Goal: Task Accomplishment & Management: Use online tool/utility

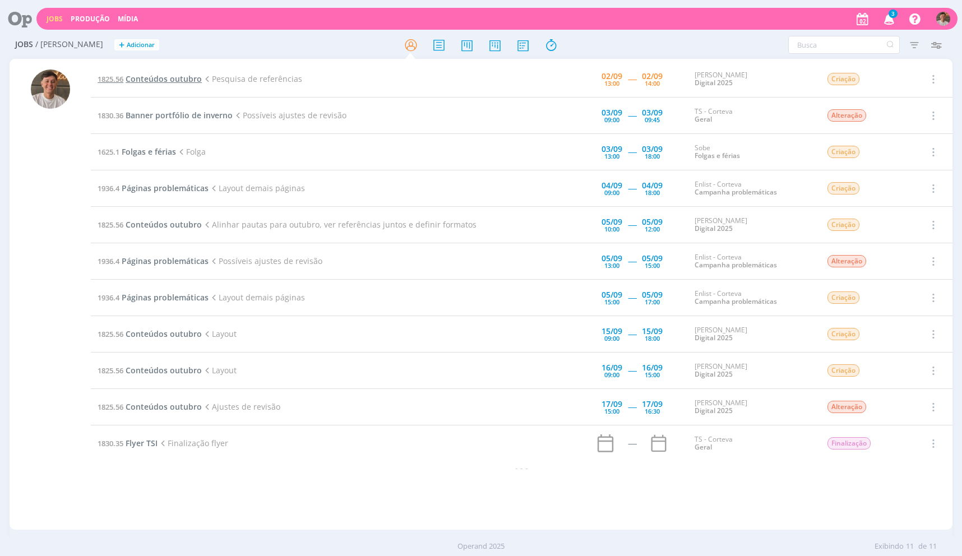
click at [149, 76] on span "Conteúdos outubro" at bounding box center [164, 78] width 76 height 11
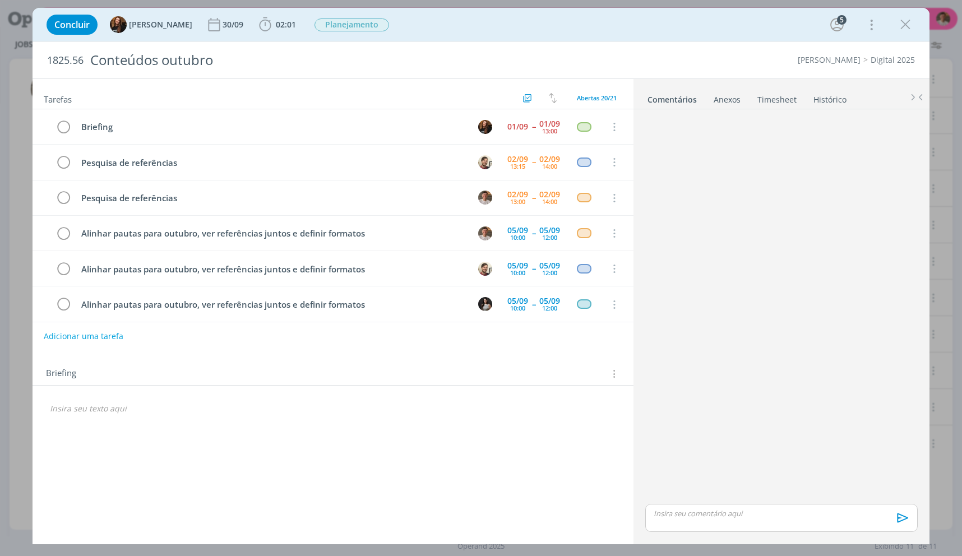
scroll to position [36, 0]
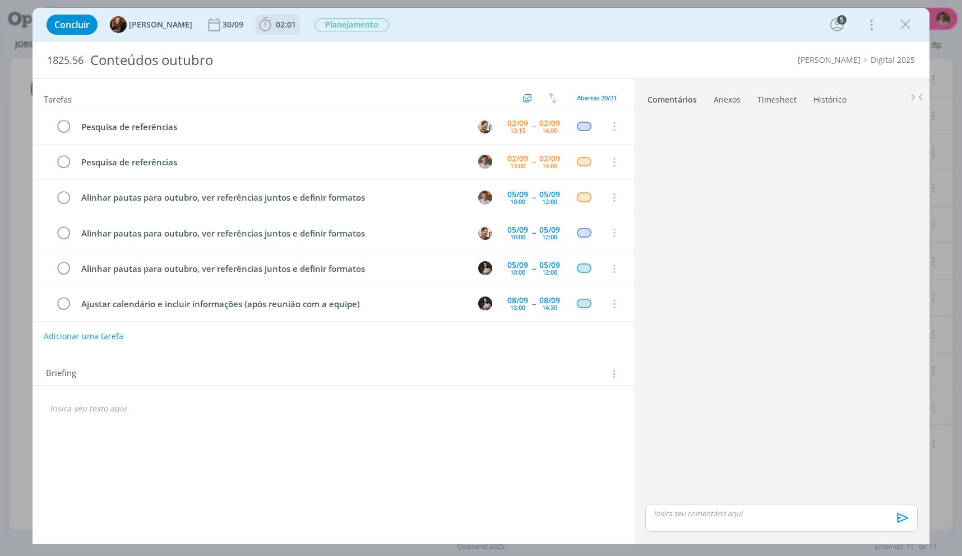
click at [263, 20] on icon "dialog" at bounding box center [265, 24] width 17 height 17
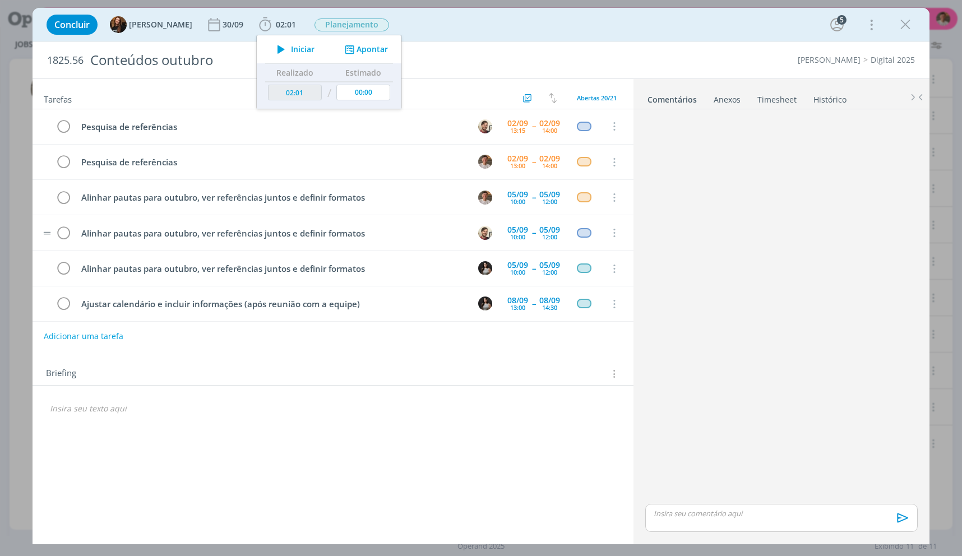
drag, startPoint x: 286, startPoint y: 49, endPoint x: 600, endPoint y: 235, distance: 364.6
click at [291, 49] on span "Iniciar" at bounding box center [303, 49] width 24 height 8
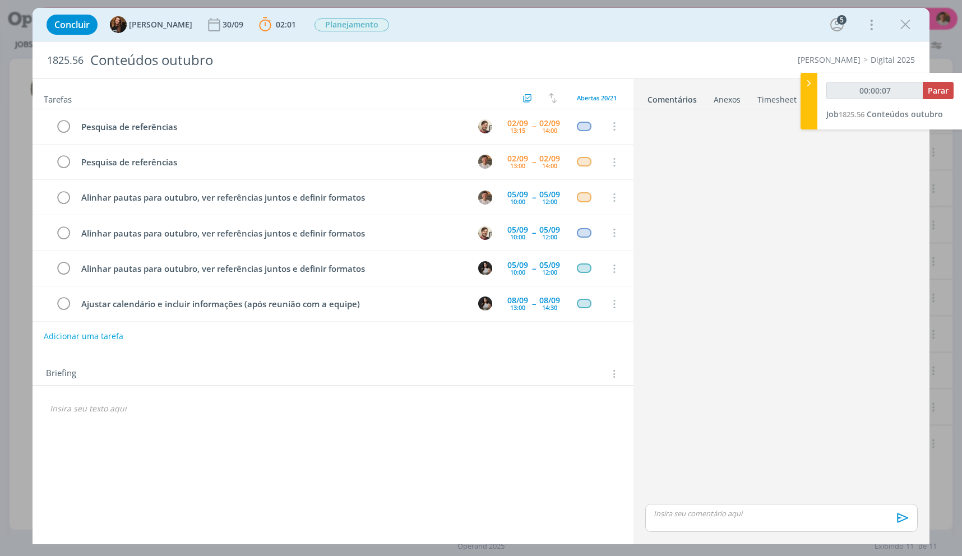
click at [258, 411] on p "dialog" at bounding box center [333, 408] width 566 height 11
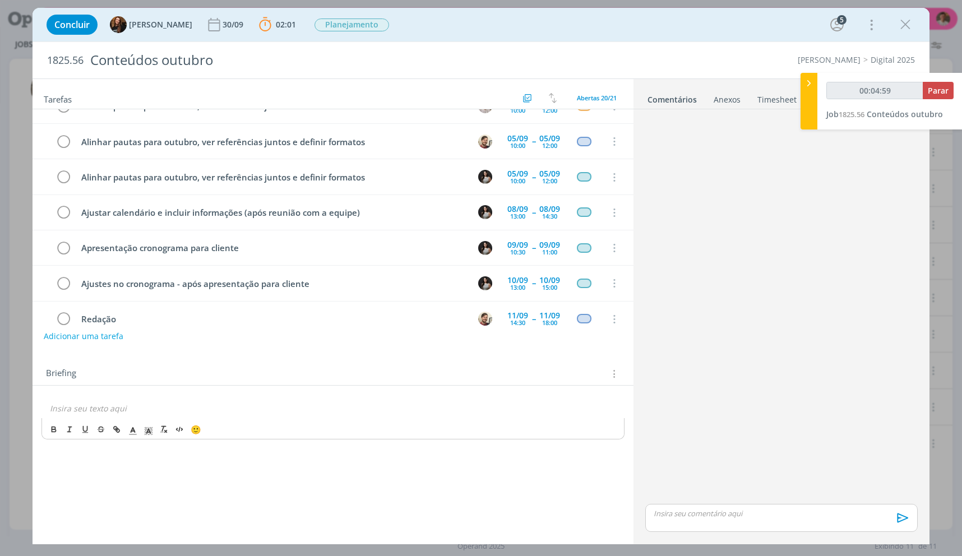
scroll to position [0, 0]
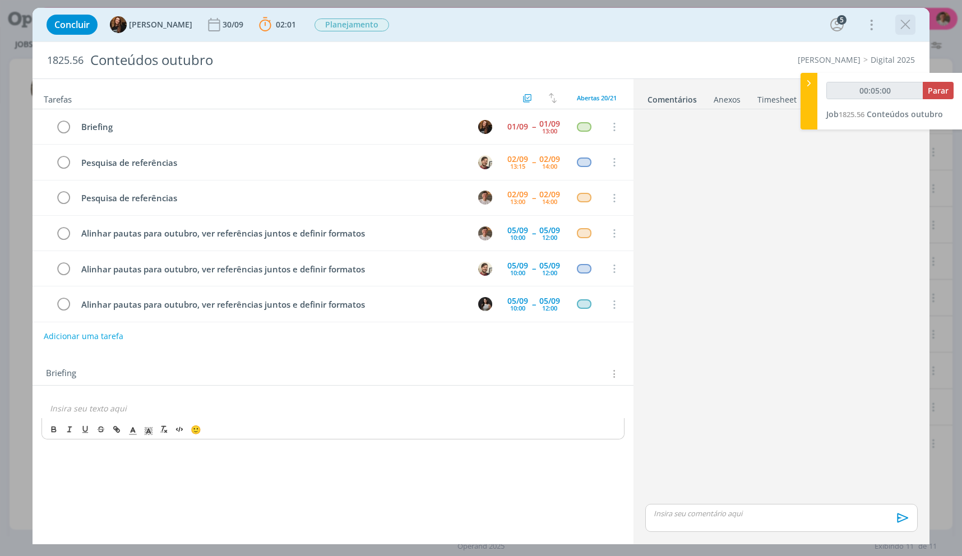
click at [900, 20] on icon "dialog" at bounding box center [905, 24] width 17 height 17
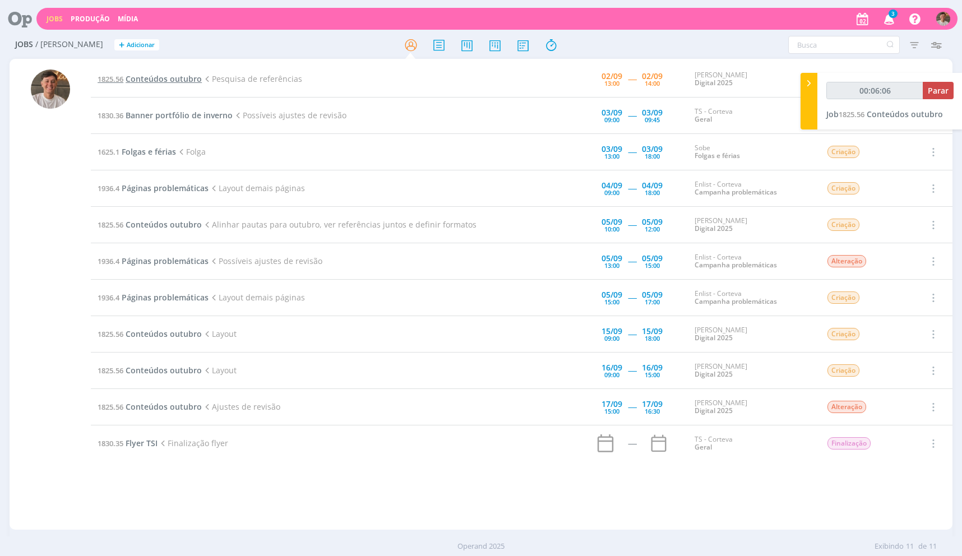
click at [173, 80] on span "Conteúdos outubro" at bounding box center [164, 78] width 76 height 11
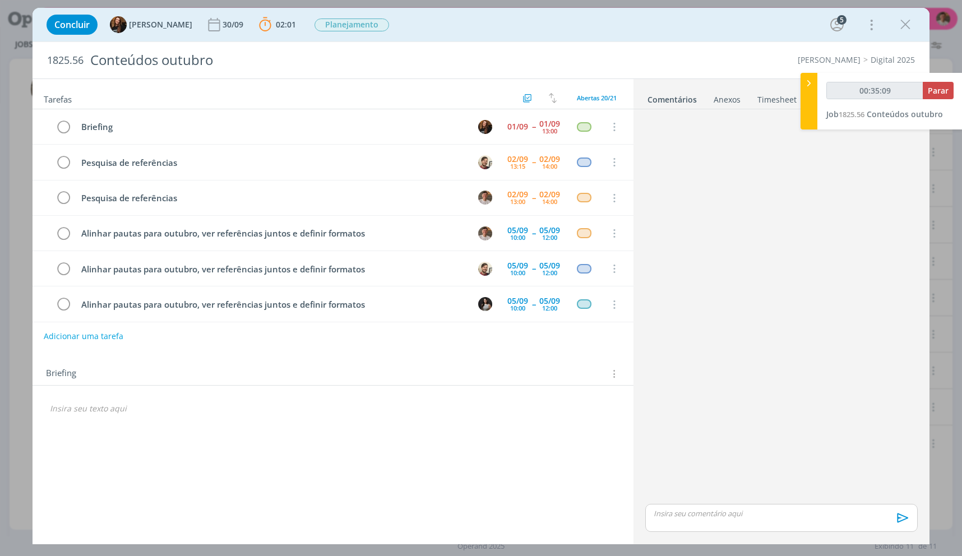
type input "00:36:09"
